Goal: Information Seeking & Learning: Understand process/instructions

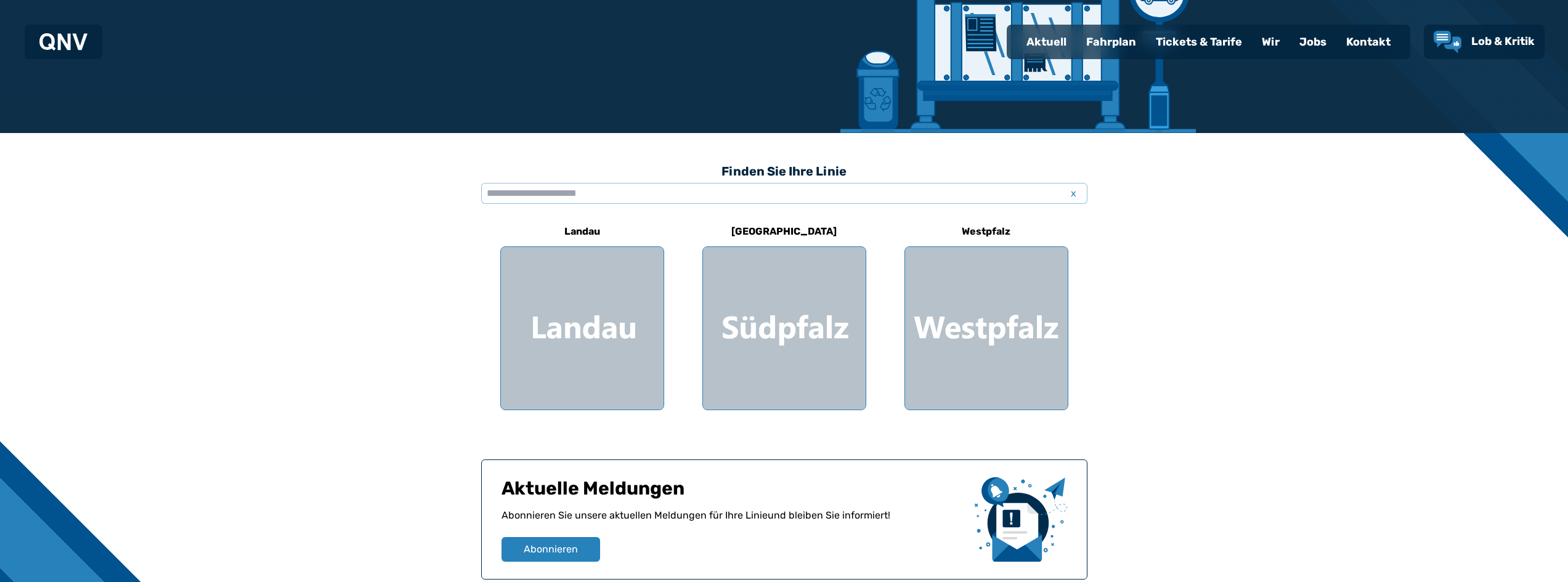
scroll to position [185, 0]
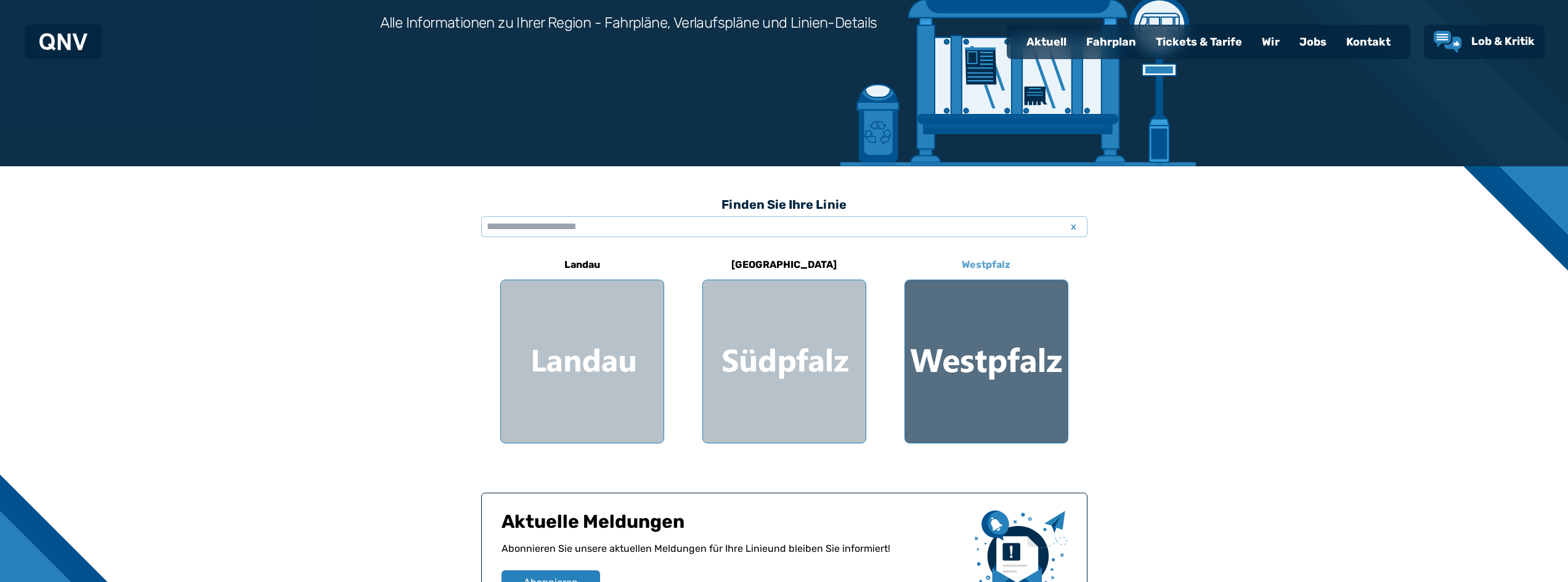
click at [996, 356] on div at bounding box center [986, 361] width 162 height 162
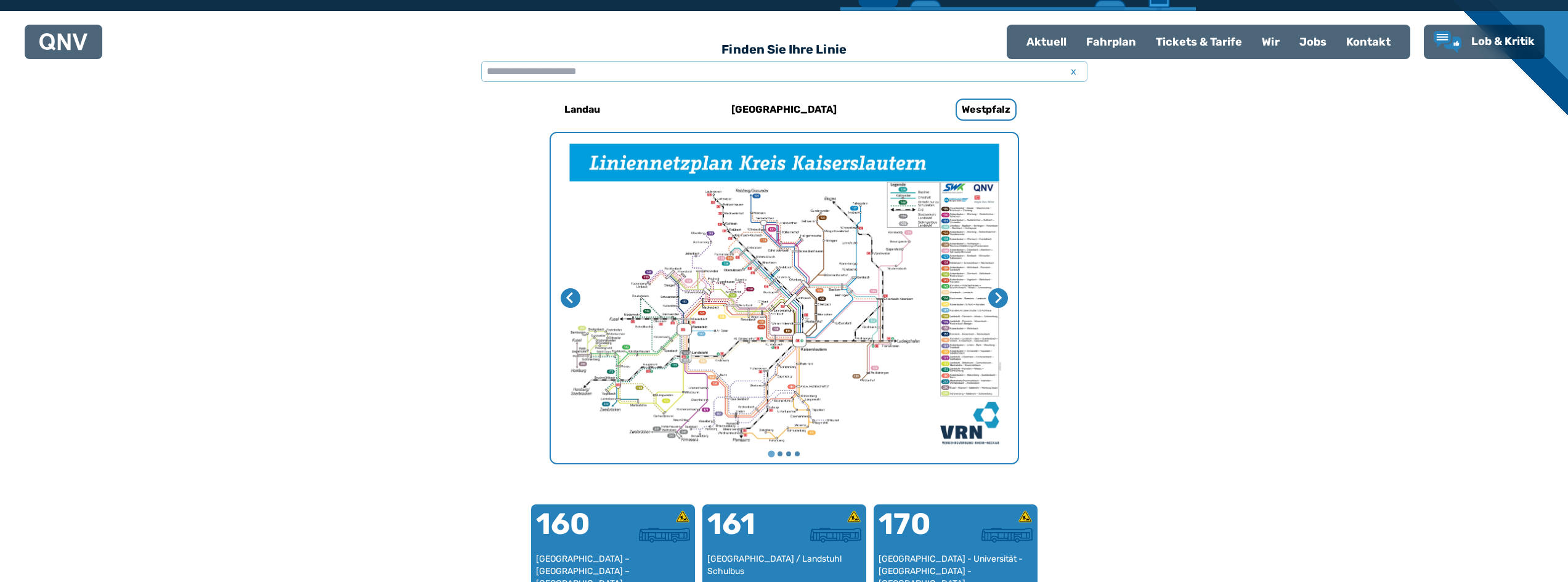
scroll to position [257, 0]
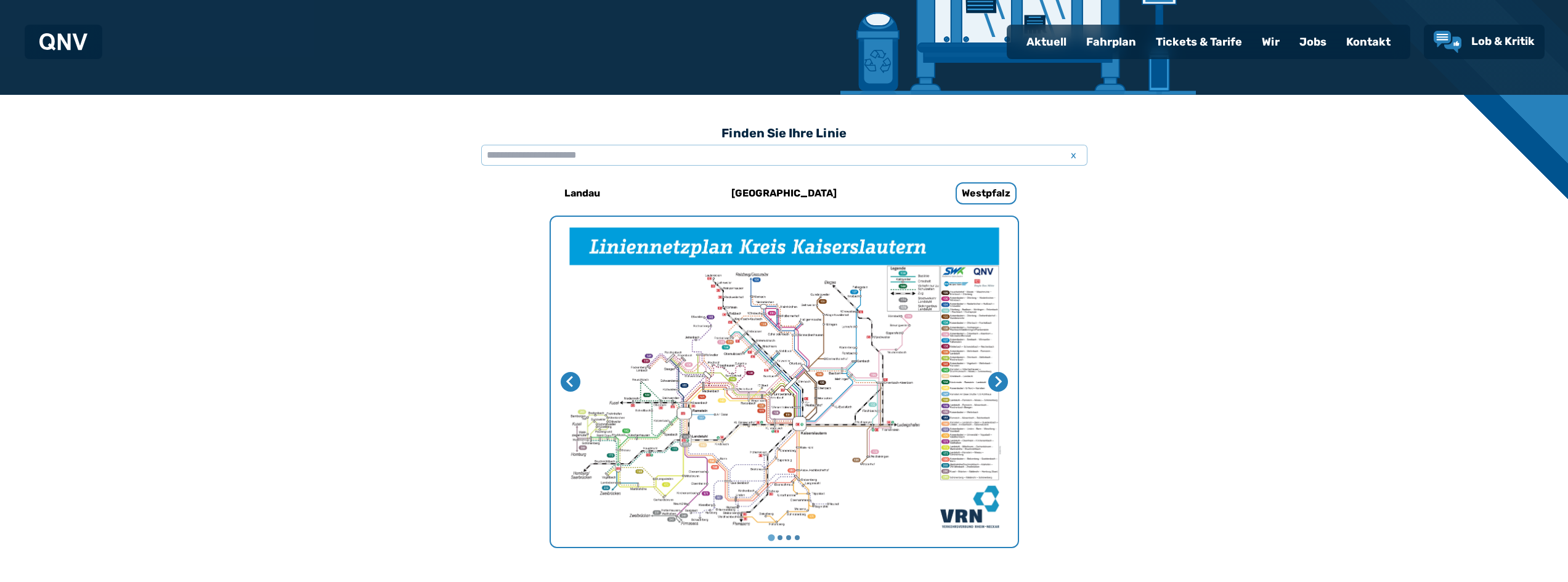
click at [833, 398] on img "1 von 4" at bounding box center [784, 382] width 467 height 330
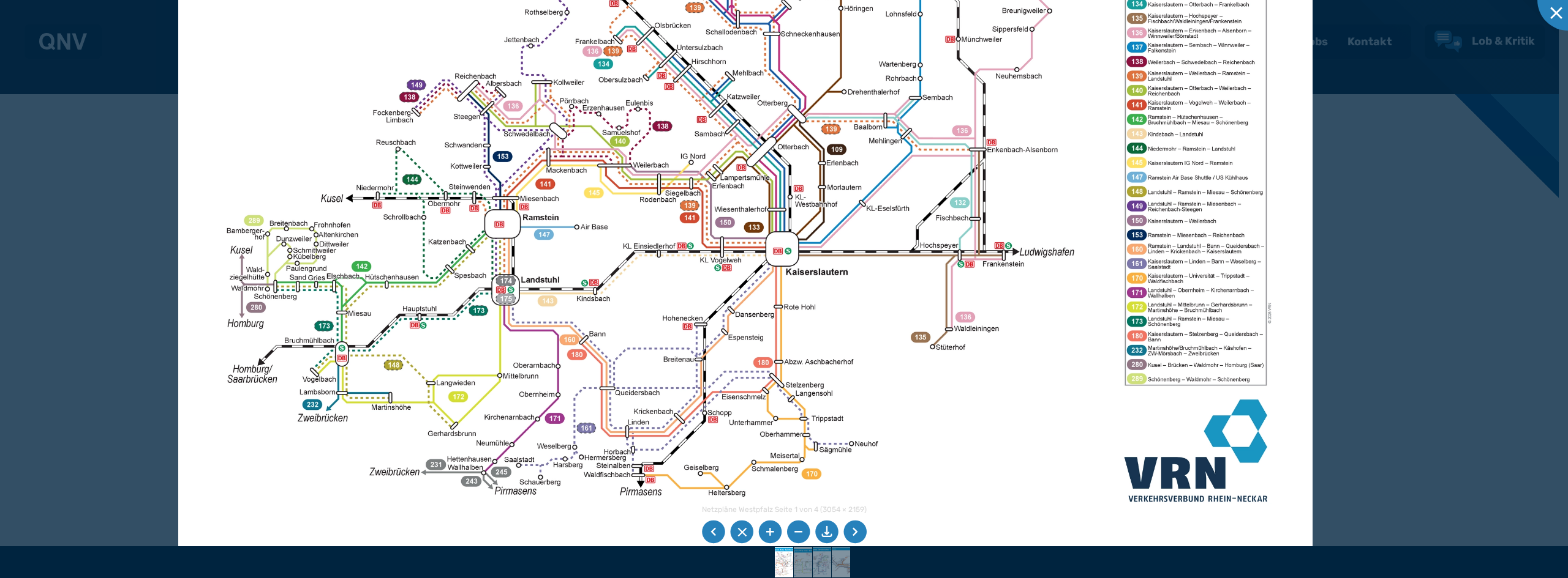
click at [735, 530] on li at bounding box center [741, 532] width 23 height 23
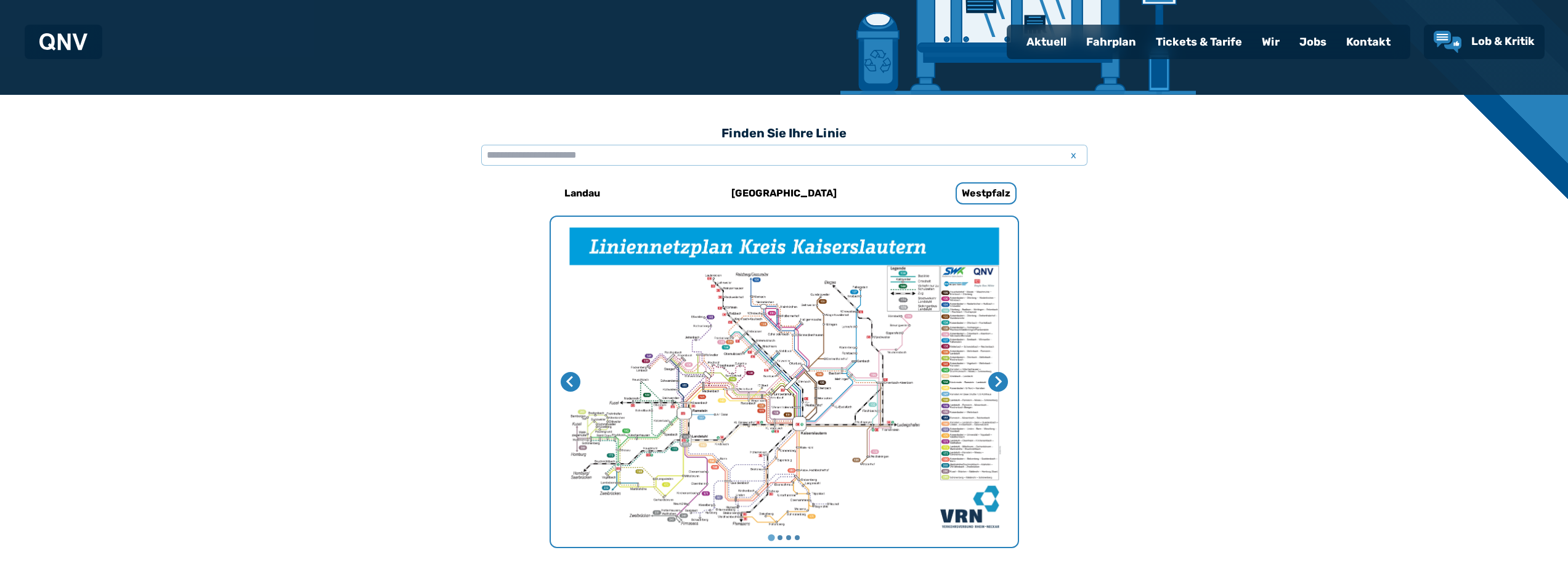
drag, startPoint x: 105, startPoint y: 5, endPoint x: 781, endPoint y: 194, distance: 701.9
click at [781, 194] on h6 "[GEOGRAPHIC_DATA]" at bounding box center [784, 194] width 115 height 20
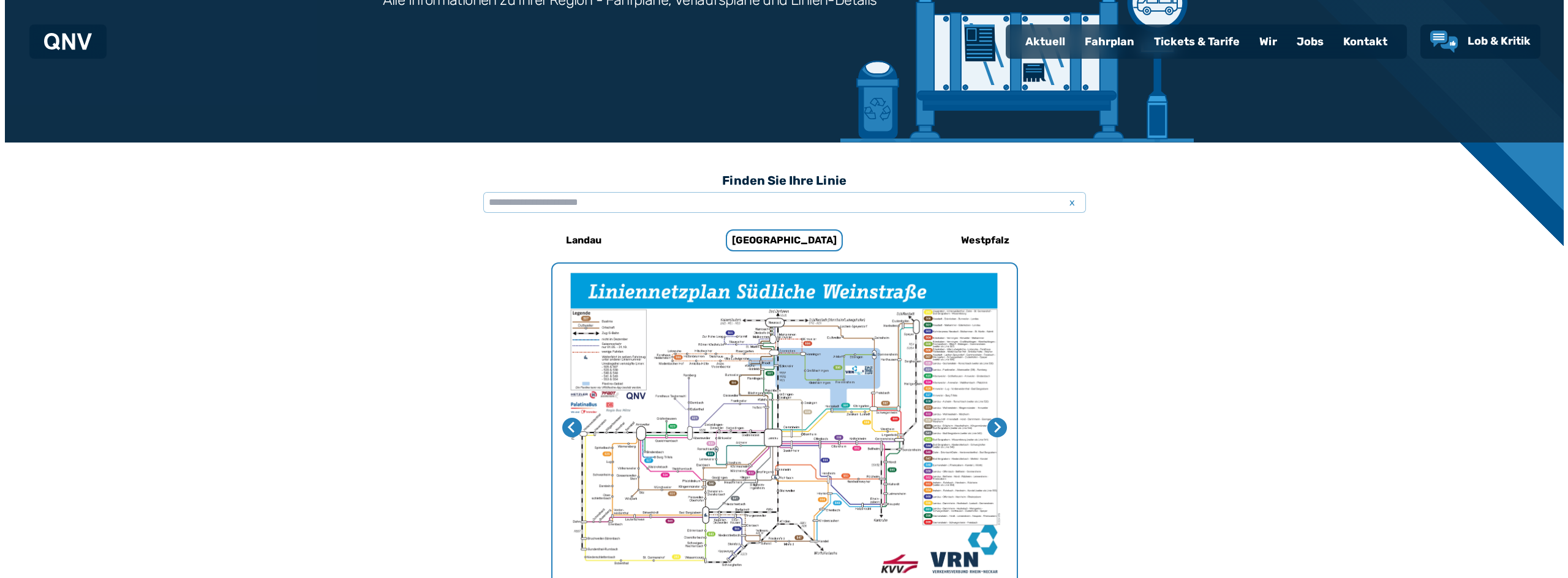
scroll to position [194, 0]
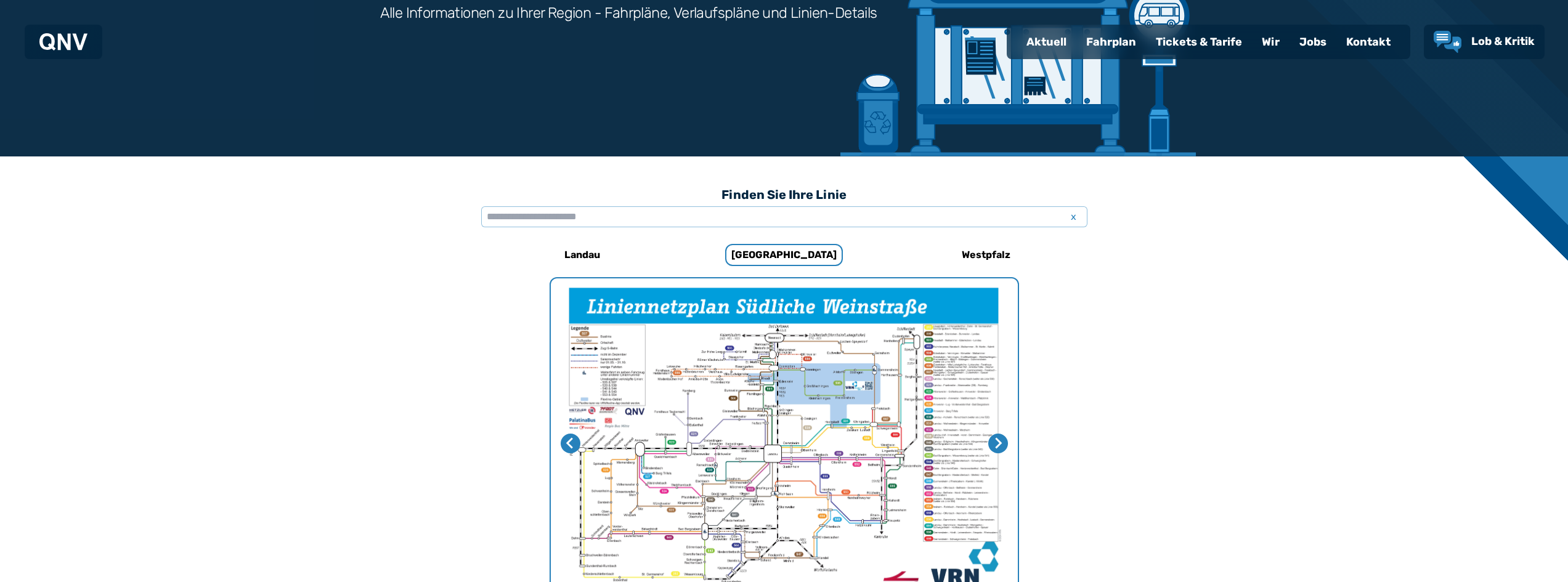
click at [811, 484] on img "1 von 2" at bounding box center [784, 443] width 467 height 330
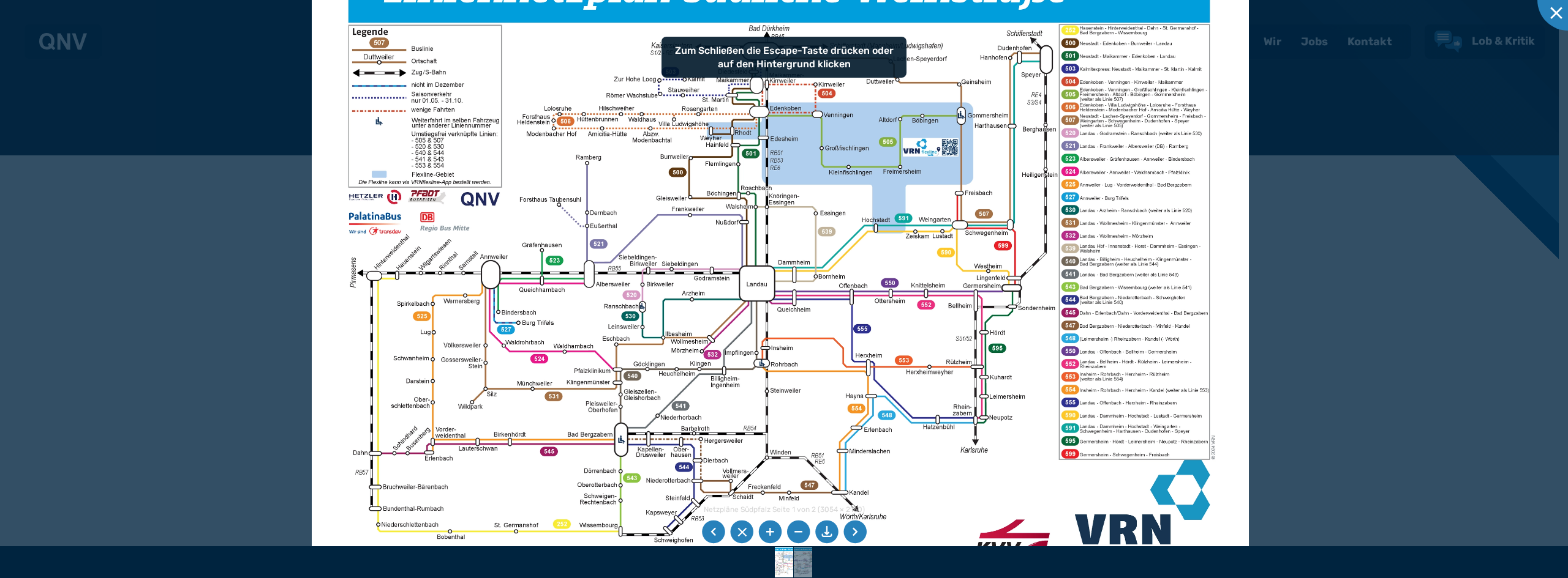
click at [806, 517] on div "Netzpläne Südpfalz Seite 1 von 2 (3054 × 2160) 50% Zum Schließen die Escape-Tas…" at bounding box center [784, 289] width 1568 height 578
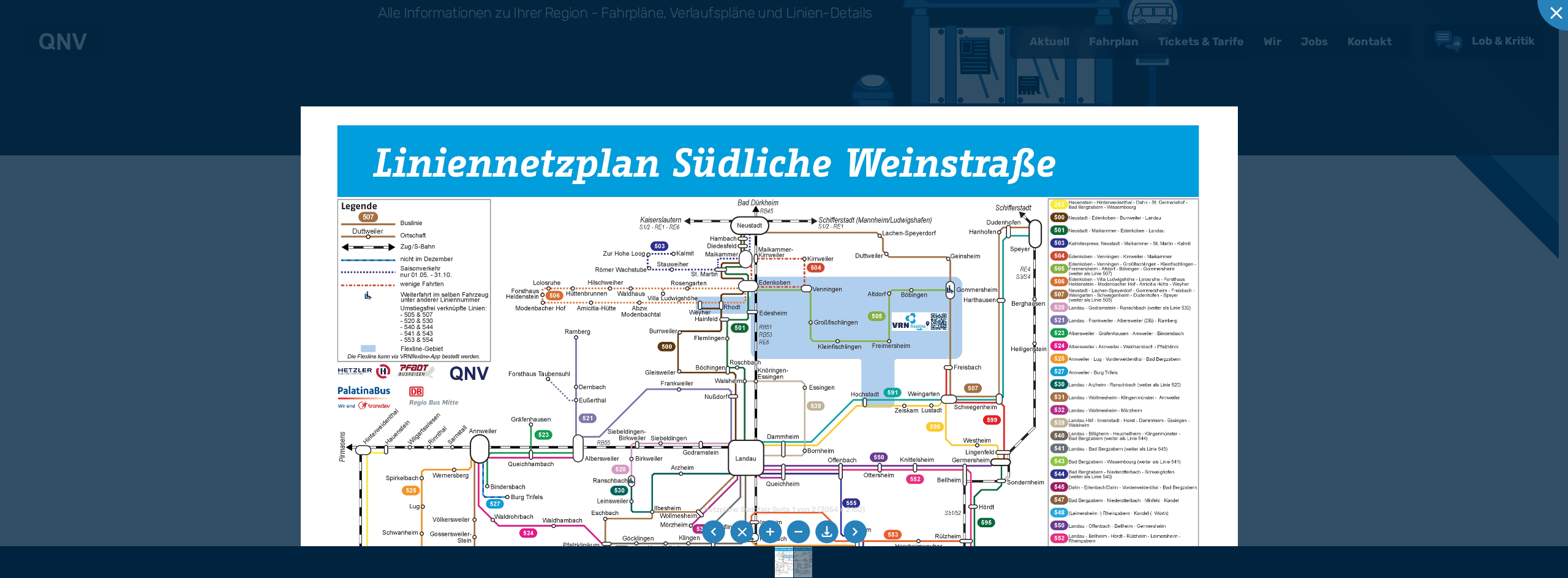
click at [796, 422] on img at bounding box center [769, 438] width 937 height 662
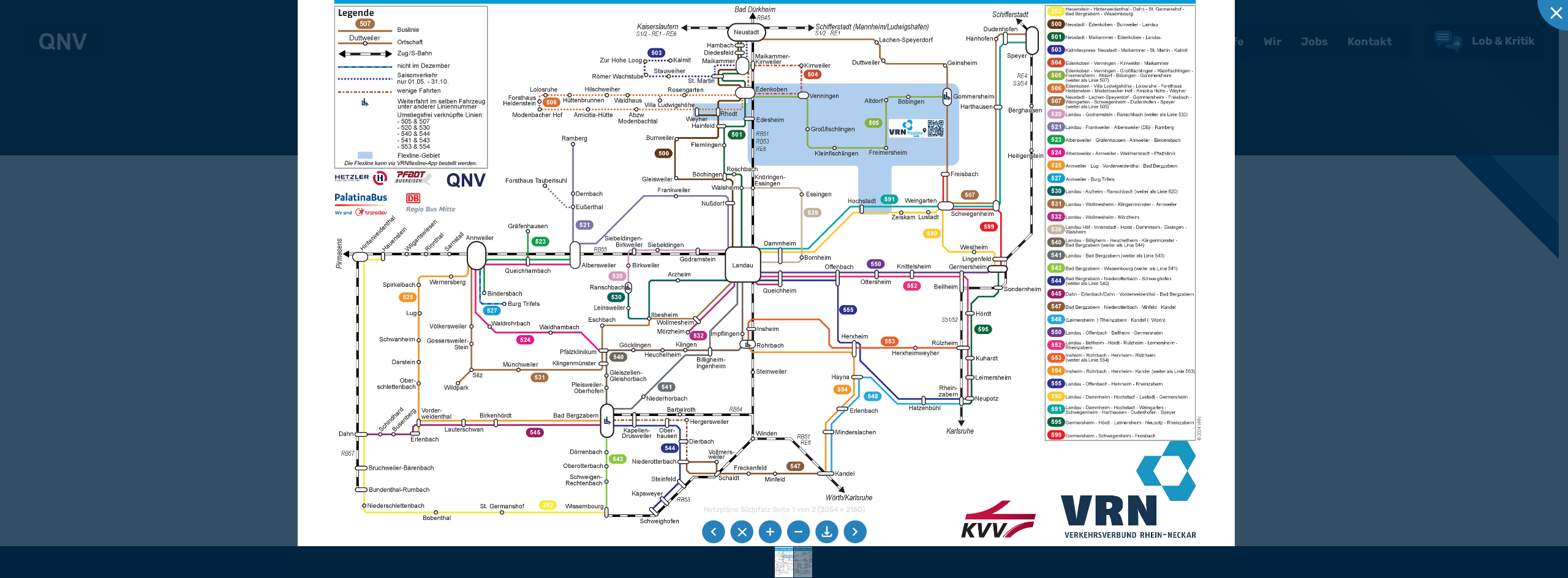
click at [610, 209] on img at bounding box center [766, 244] width 937 height 662
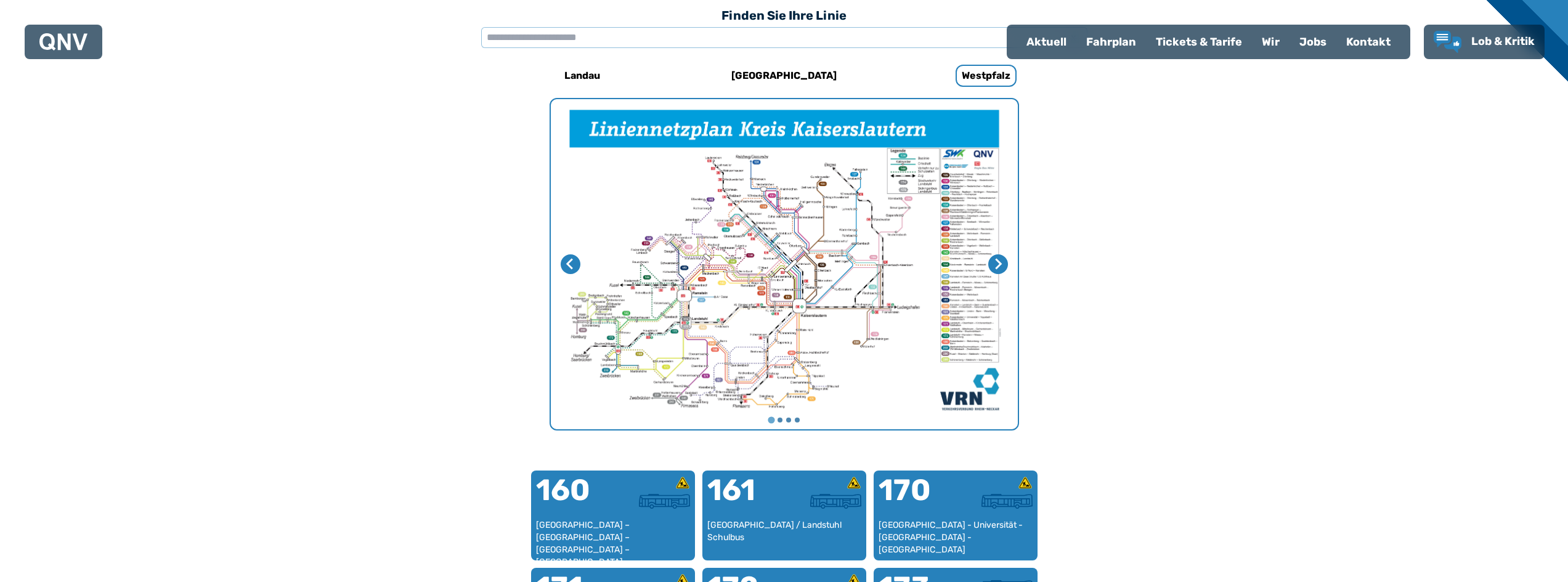
scroll to position [380, 0]
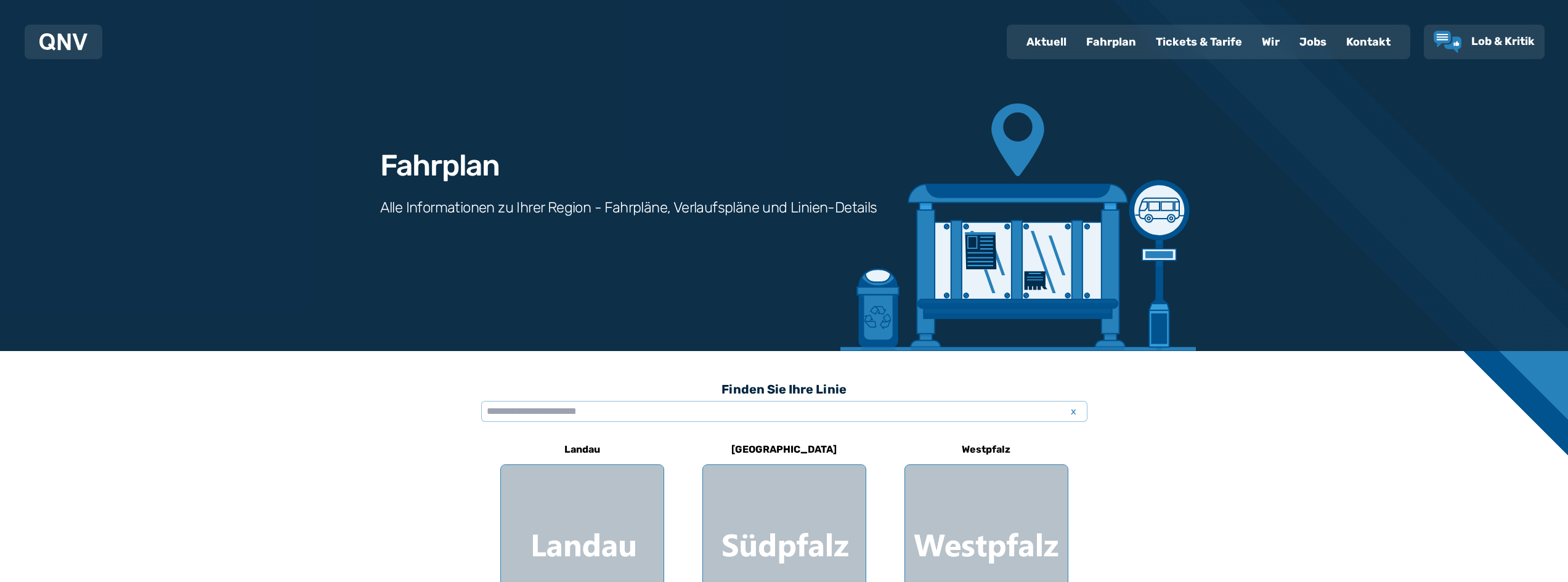
click at [1120, 37] on div "Fahrplan" at bounding box center [1111, 42] width 70 height 32
click at [1099, 40] on div "Fahrplan" at bounding box center [1111, 42] width 70 height 32
click at [1206, 45] on div "Tickets & Tarife" at bounding box center [1199, 42] width 106 height 32
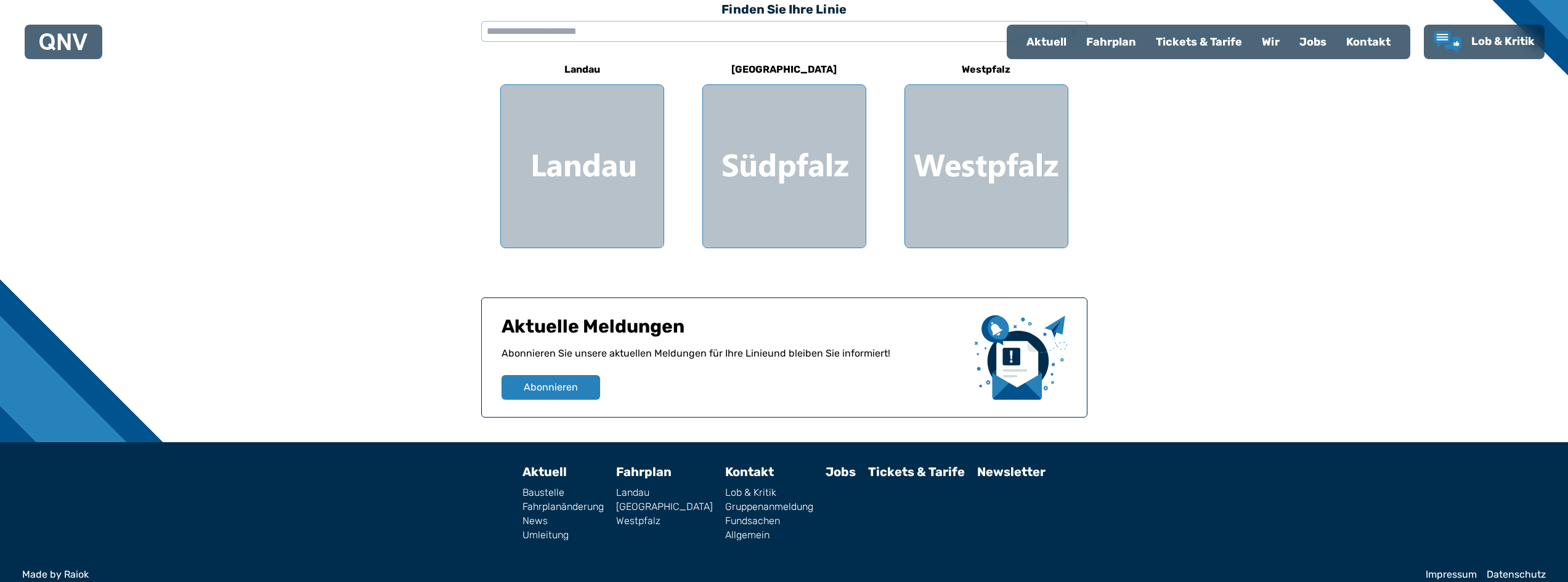
scroll to position [396, 0]
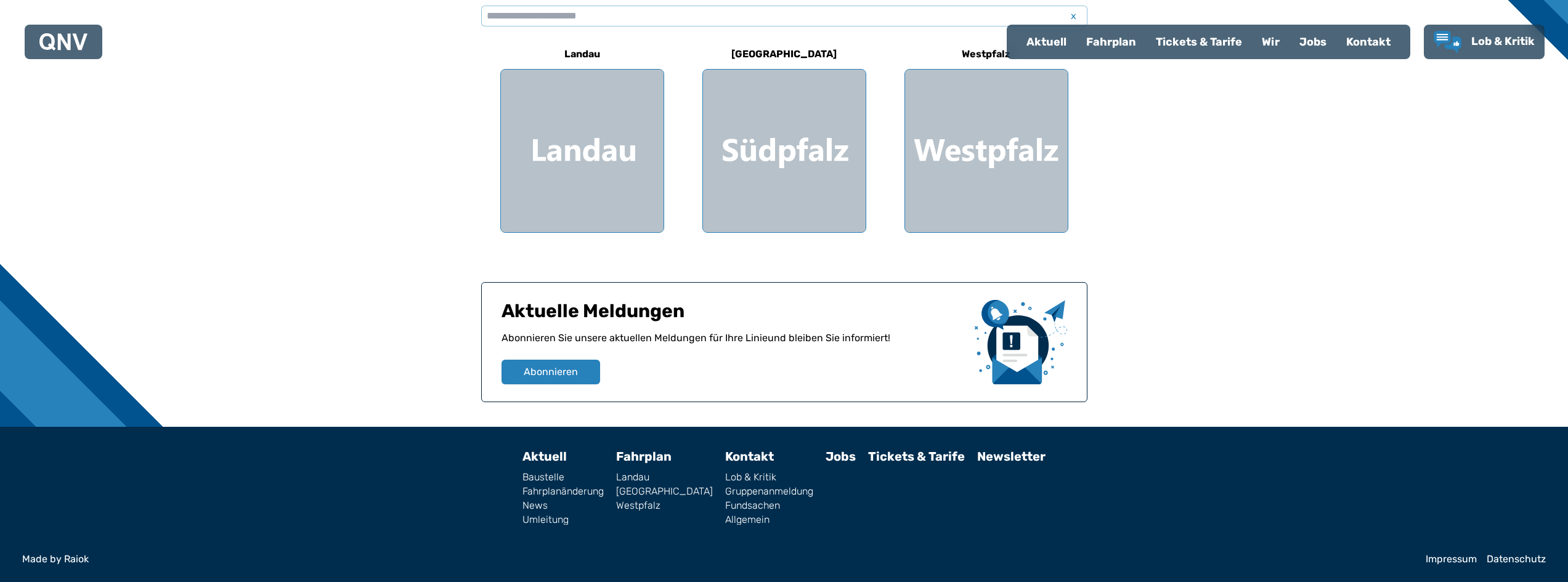
click at [668, 455] on link "Fahrplan" at bounding box center [644, 457] width 56 height 15
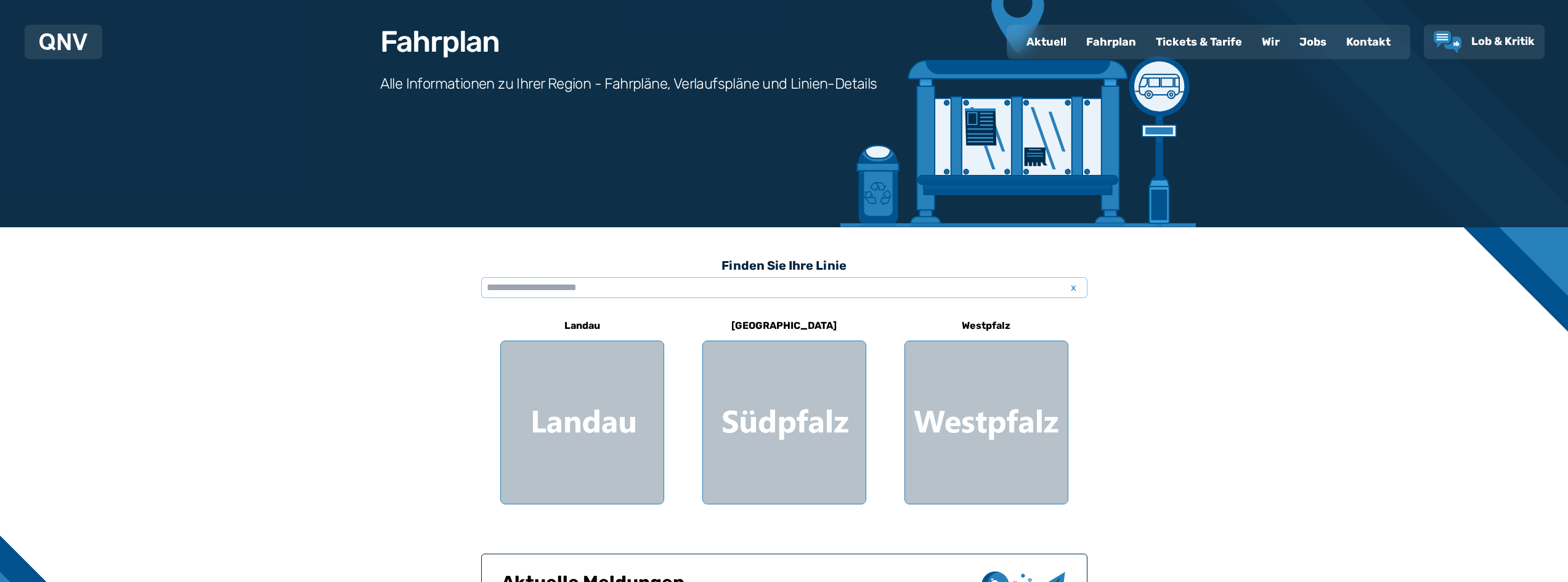
scroll to position [185, 0]
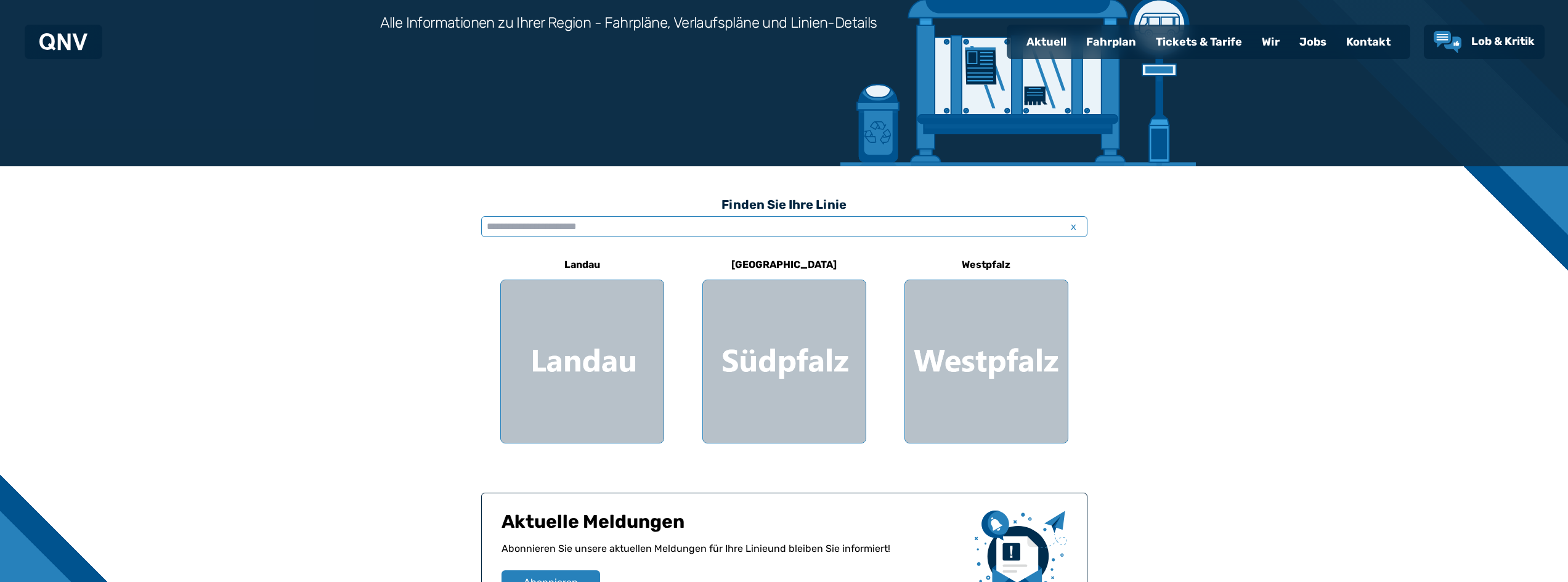
drag, startPoint x: 556, startPoint y: 223, endPoint x: 557, endPoint y: 230, distance: 7.1
click at [556, 227] on input "text" at bounding box center [784, 227] width 606 height 21
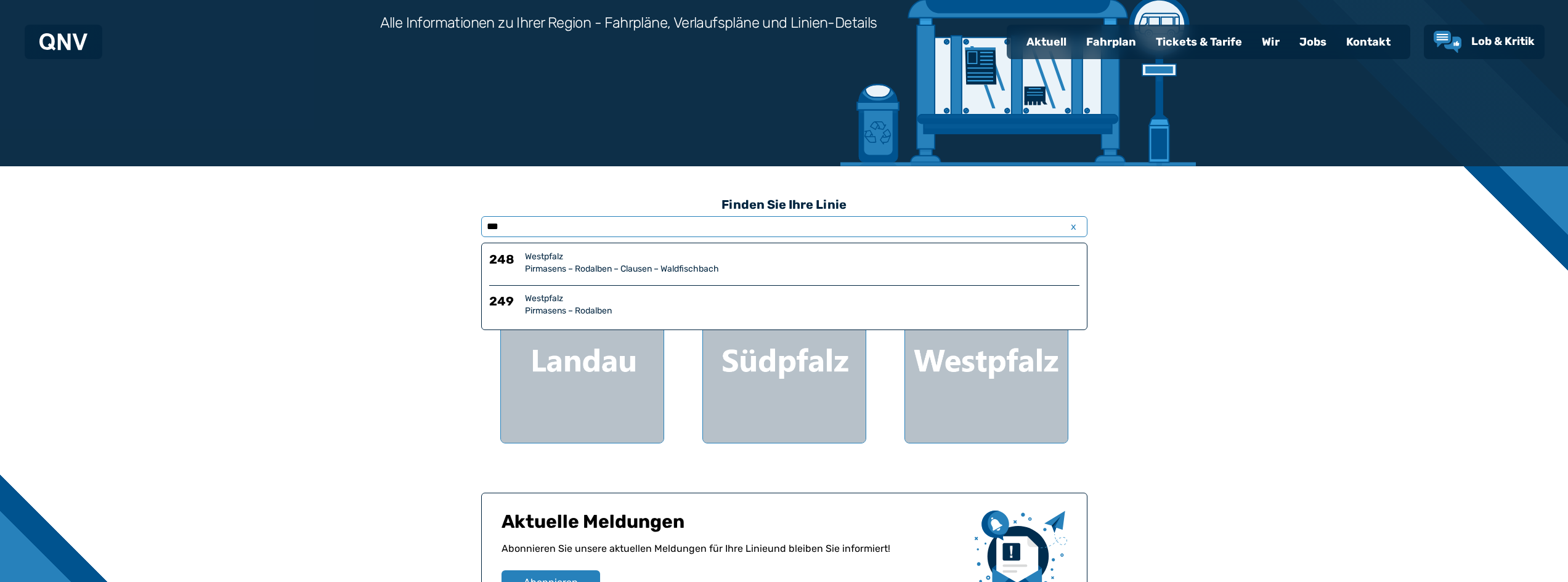
type input "***"
click at [634, 265] on div "Pirmasens – Rodalben – Clausen – Waldfischbach" at bounding box center [802, 269] width 555 height 13
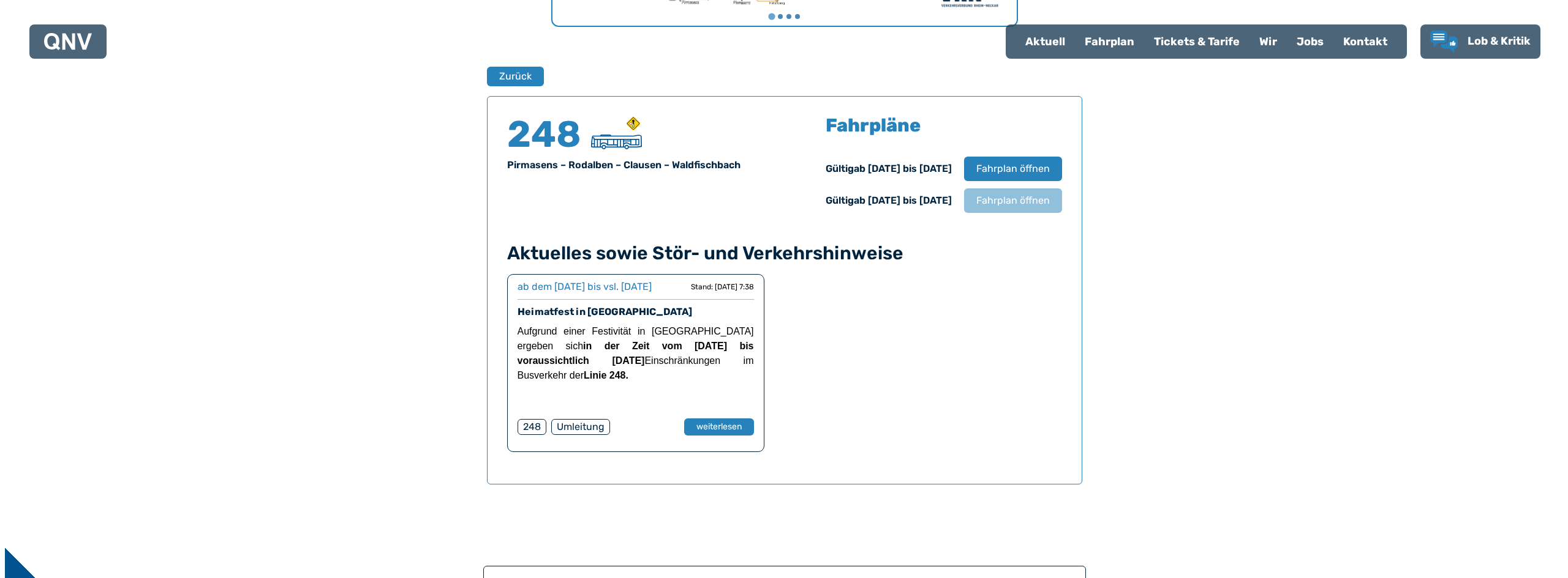
scroll to position [806, 0]
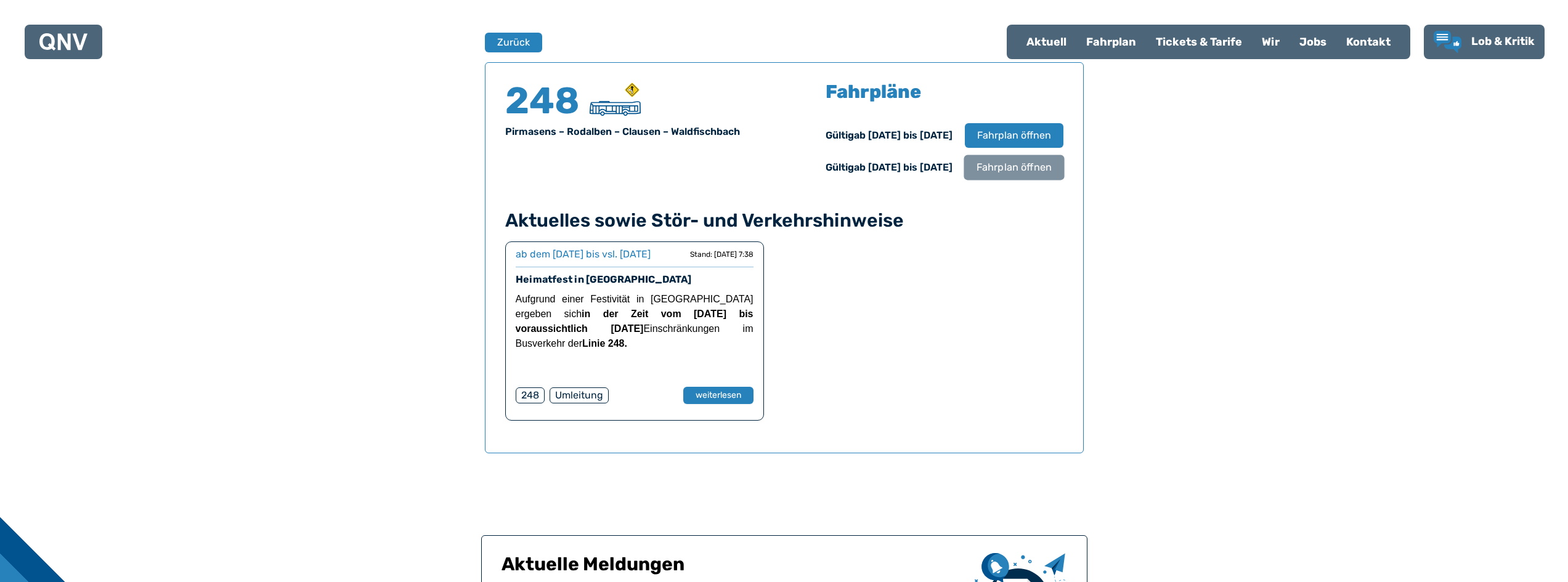
click at [1007, 167] on span "Fahrplan öffnen" at bounding box center [1013, 168] width 75 height 15
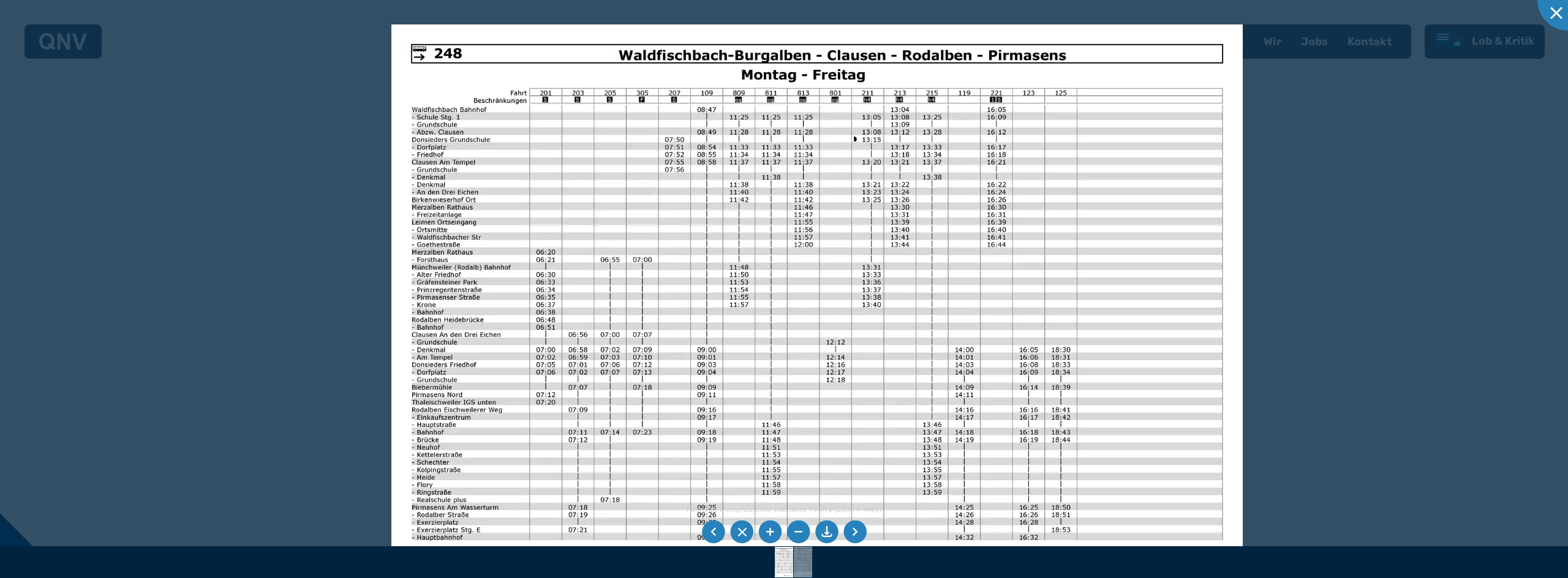
click at [495, 263] on img at bounding box center [817, 325] width 851 height 602
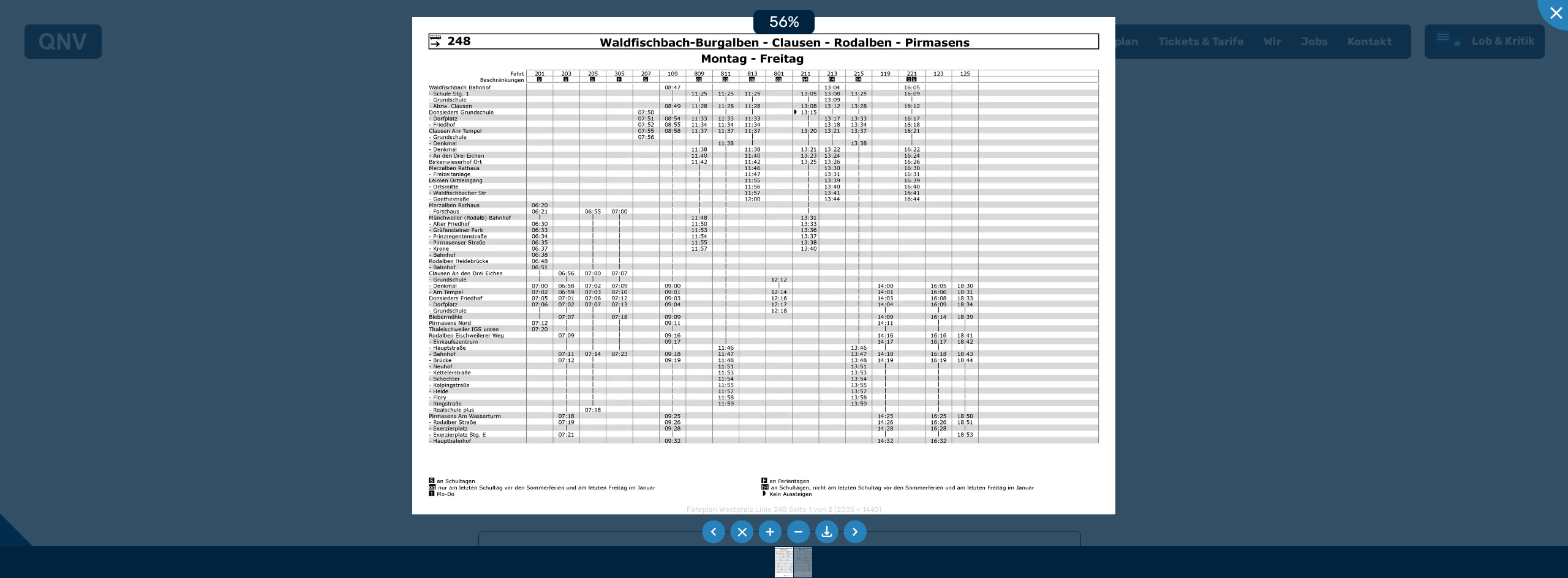
click at [1391, 296] on div at bounding box center [784, 289] width 1568 height 578
